Goal: Find specific page/section: Find specific page/section

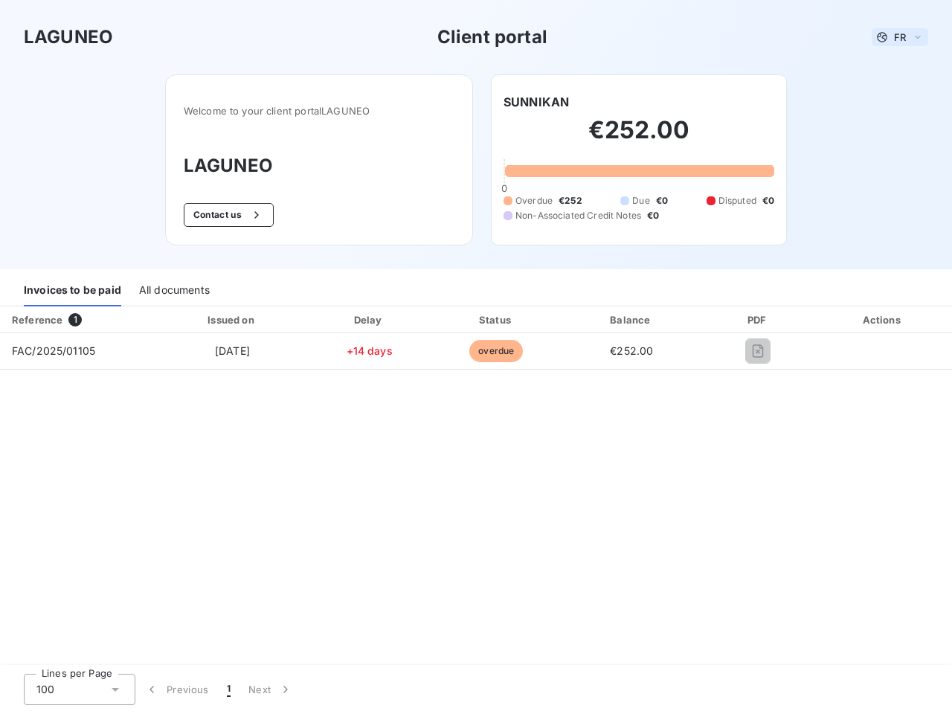
click at [900, 37] on span "FR" at bounding box center [900, 37] width 12 height 12
click at [227, 215] on button "Contact us" at bounding box center [229, 215] width 90 height 24
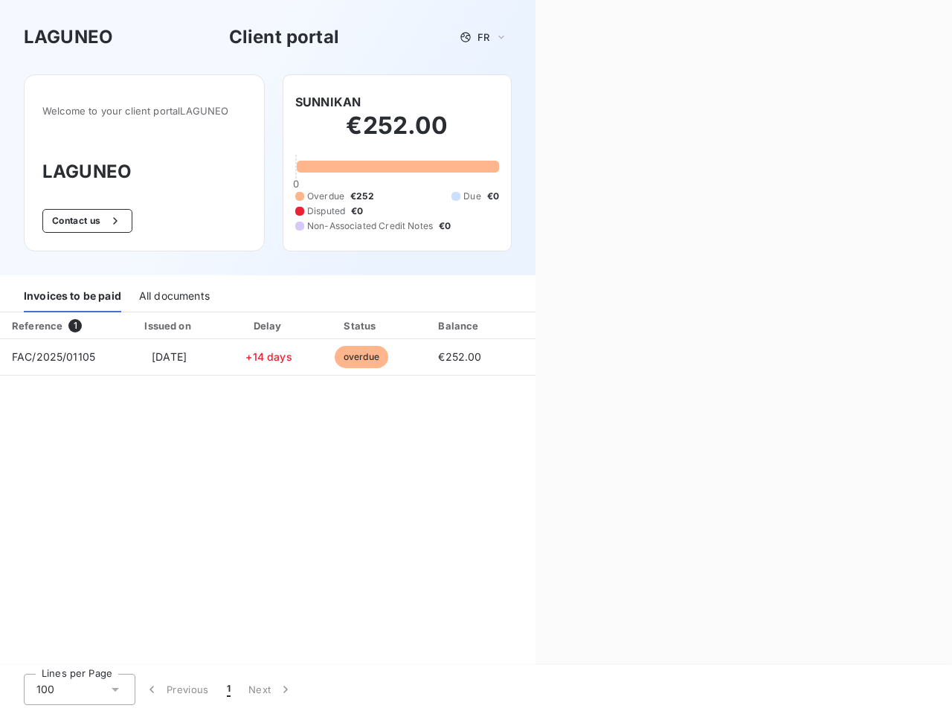
click at [72, 291] on div "Invoices to be paid" at bounding box center [72, 296] width 97 height 31
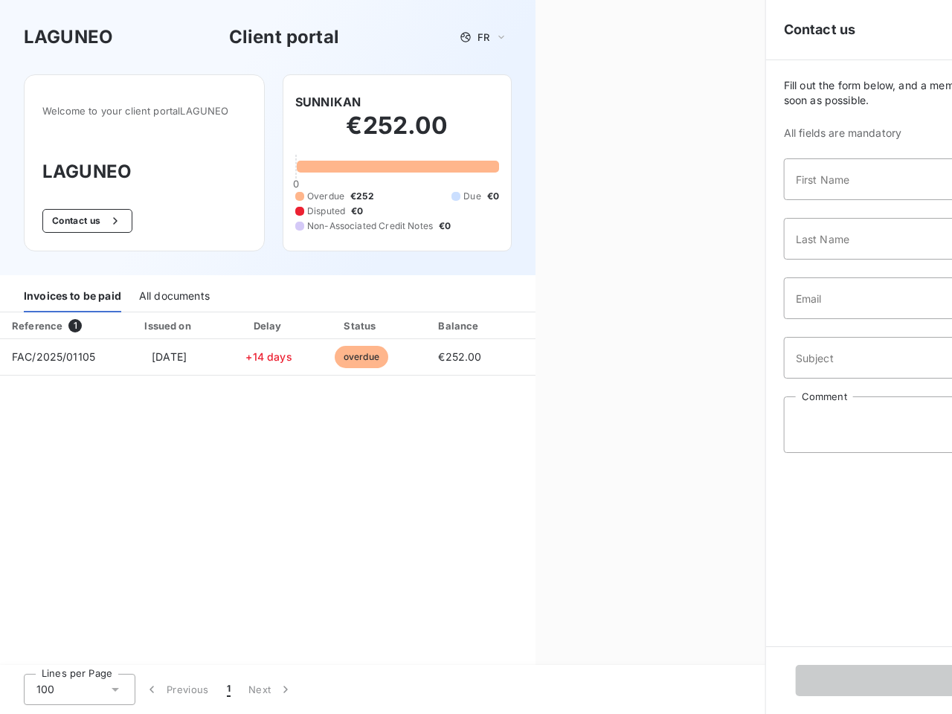
click at [173, 291] on div "All documents" at bounding box center [174, 296] width 71 height 31
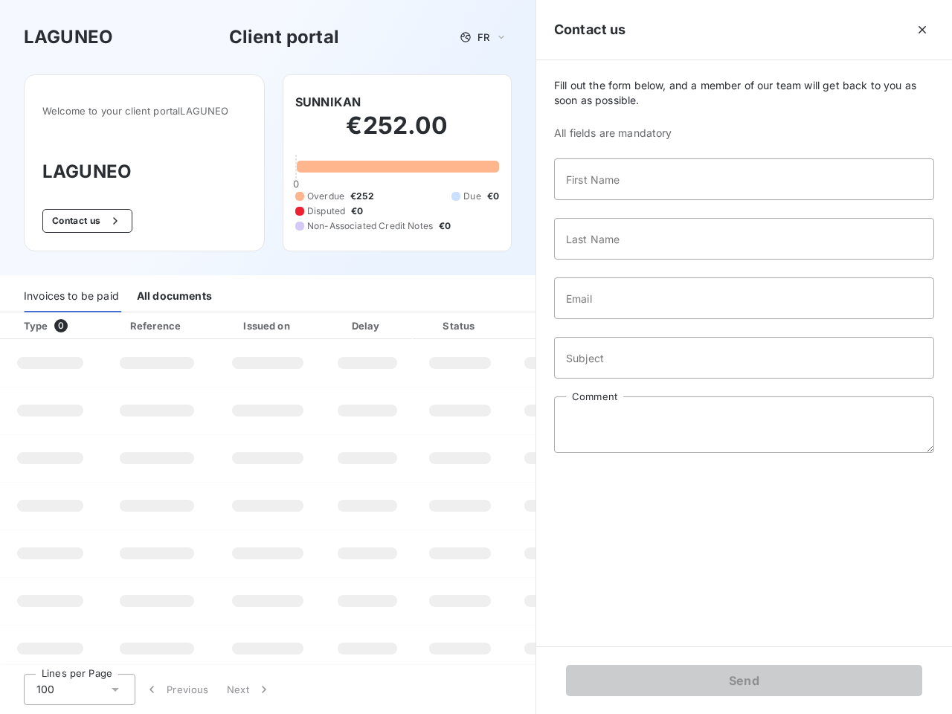
click at [78, 320] on div "Type 0" at bounding box center [56, 325] width 83 height 15
click at [231, 320] on div "Issued on" at bounding box center [267, 325] width 103 height 15
click at [369, 320] on div "Delay" at bounding box center [367, 325] width 85 height 15
click at [496, 320] on div at bounding box center [496, 325] width 15 height 15
click at [631, 320] on div "Fill out the form below, and a member of our team will get back to you as soon …" at bounding box center [744, 353] width 416 height 586
